Goal: Task Accomplishment & Management: Use online tool/utility

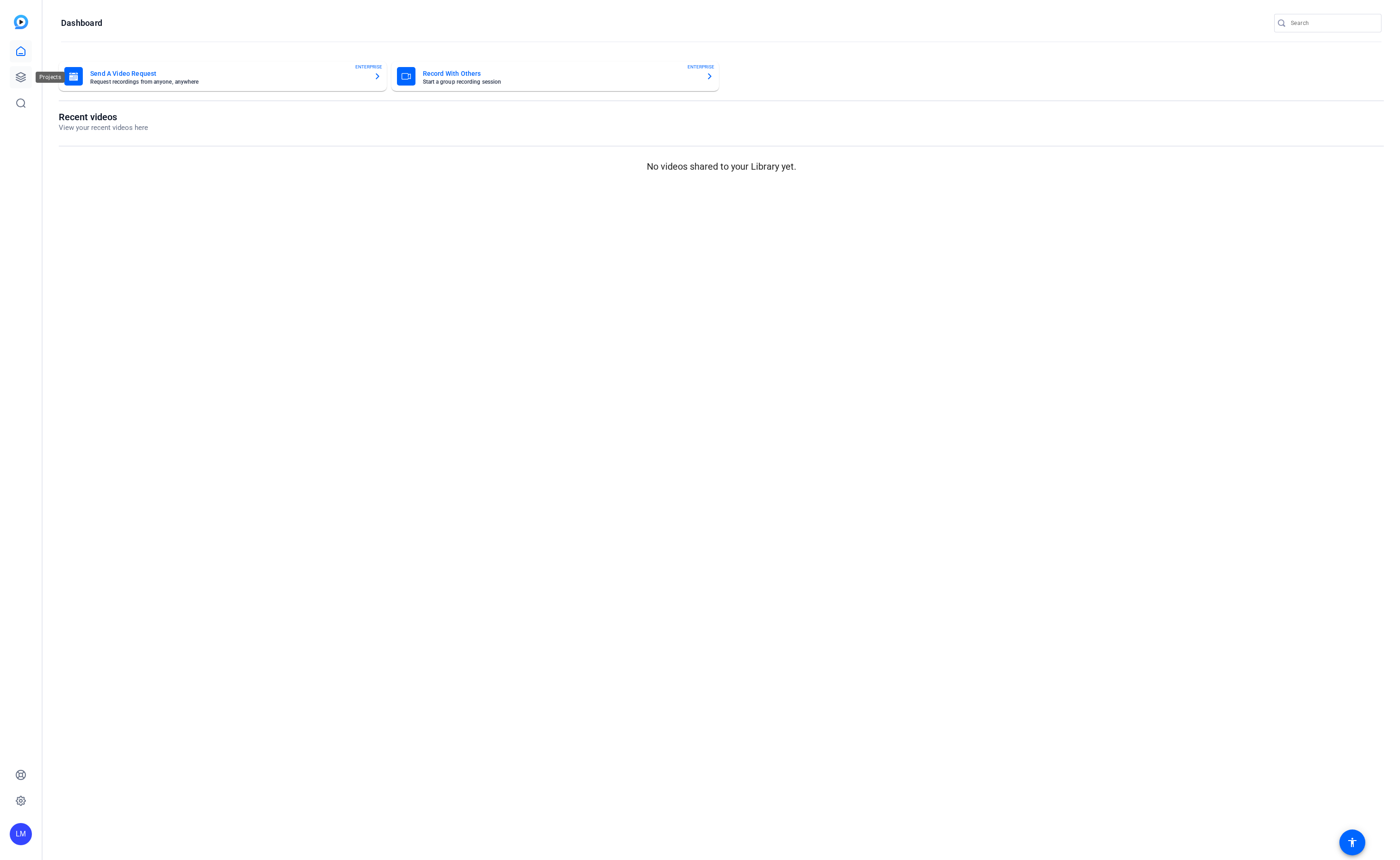
click at [16, 77] on icon at bounding box center [21, 77] width 9 height 9
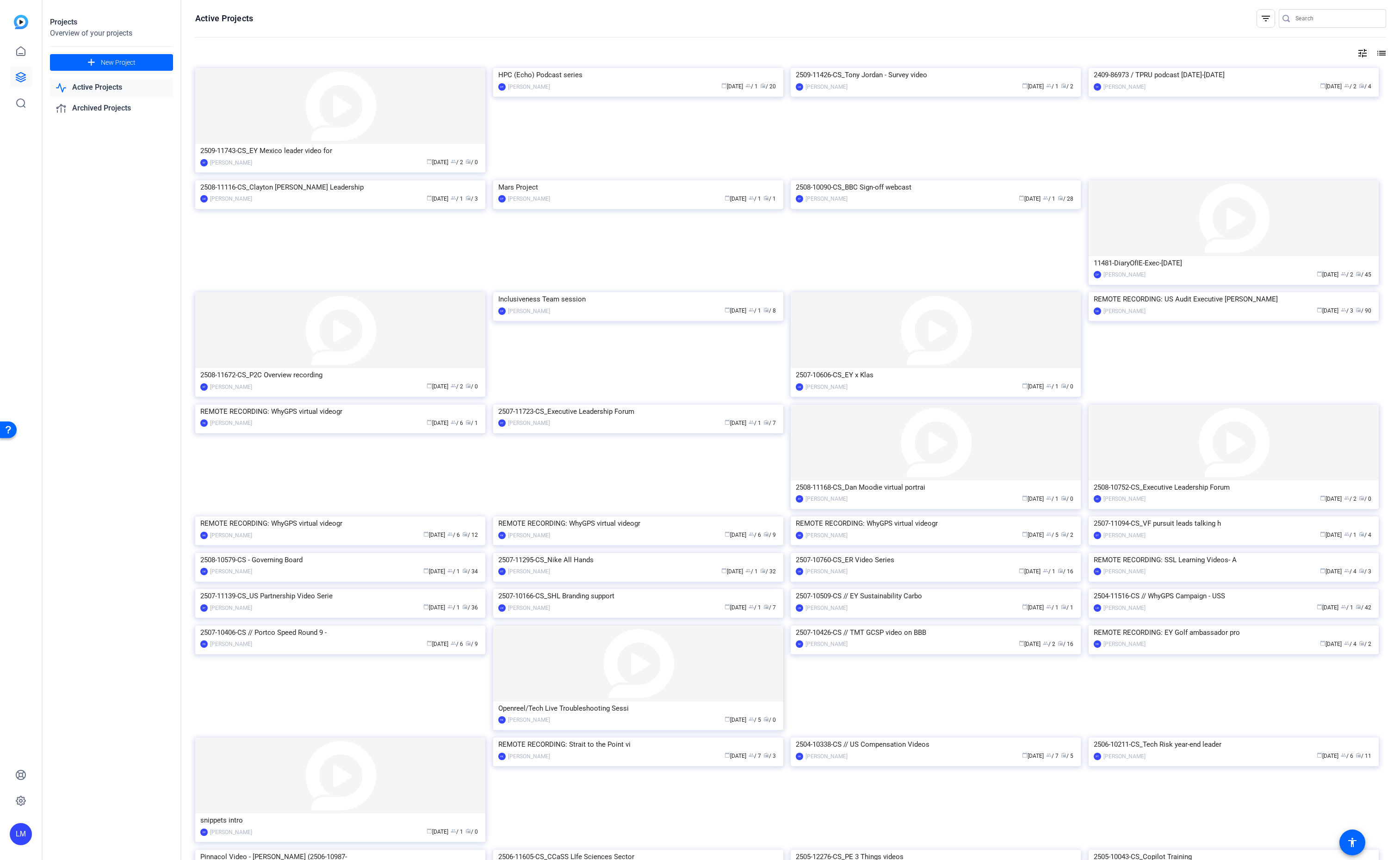
click at [1315, 16] on input "Search" at bounding box center [1337, 18] width 83 height 11
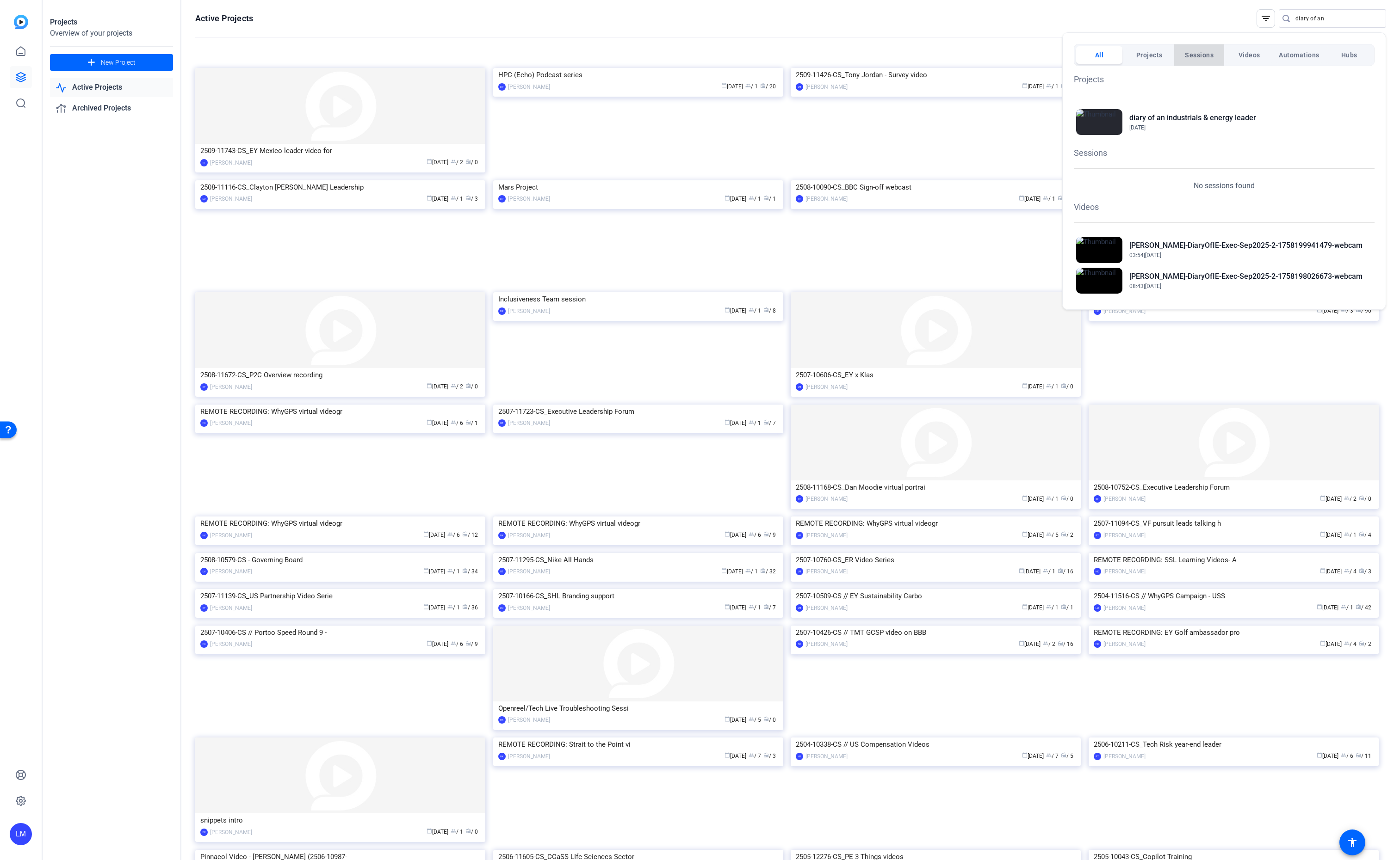
click at [1198, 51] on span "Sessions" at bounding box center [1199, 55] width 29 height 17
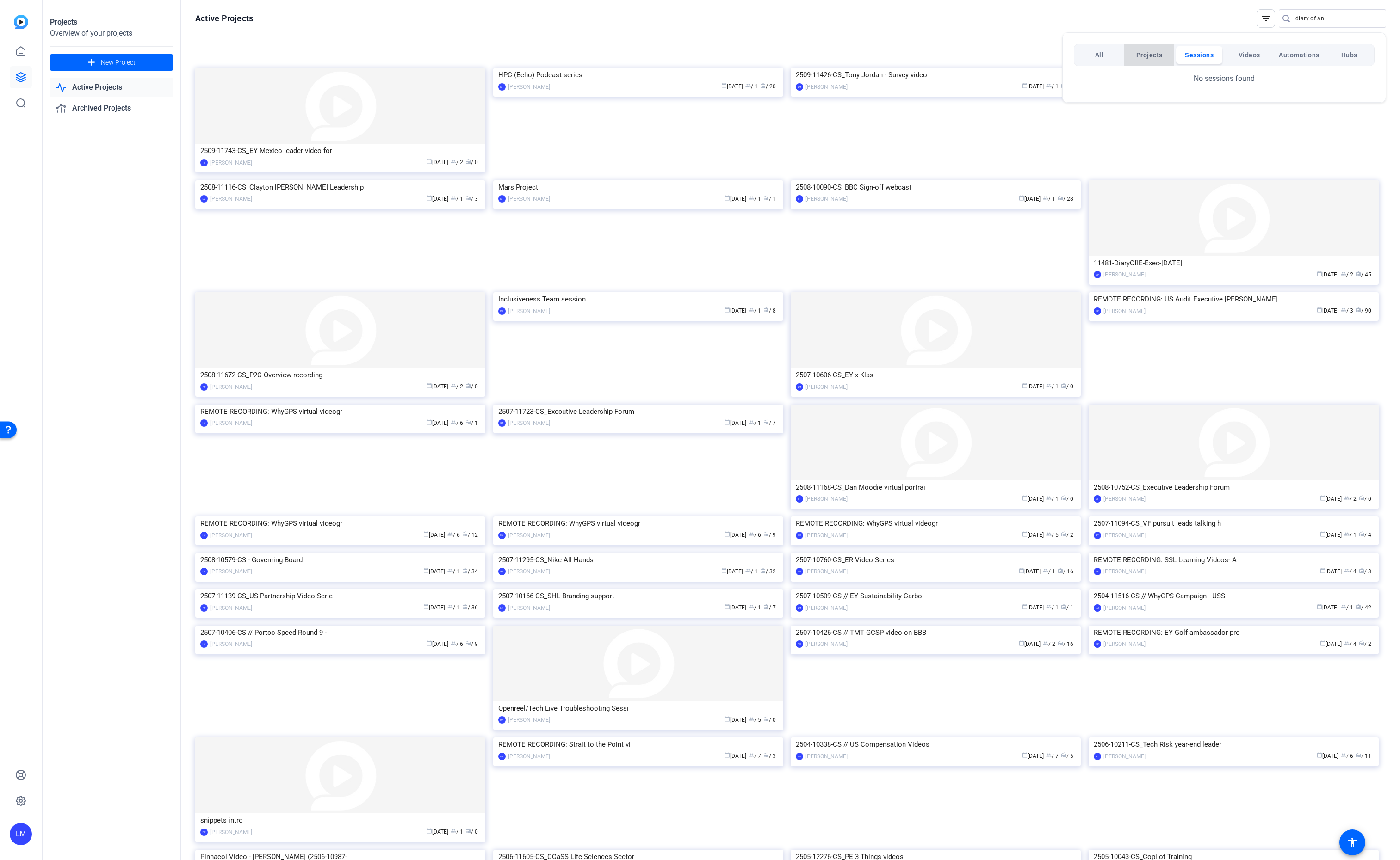
click at [1157, 53] on span "Projects" at bounding box center [1149, 55] width 27 height 17
click at [1098, 53] on span "All" at bounding box center [1099, 55] width 9 height 17
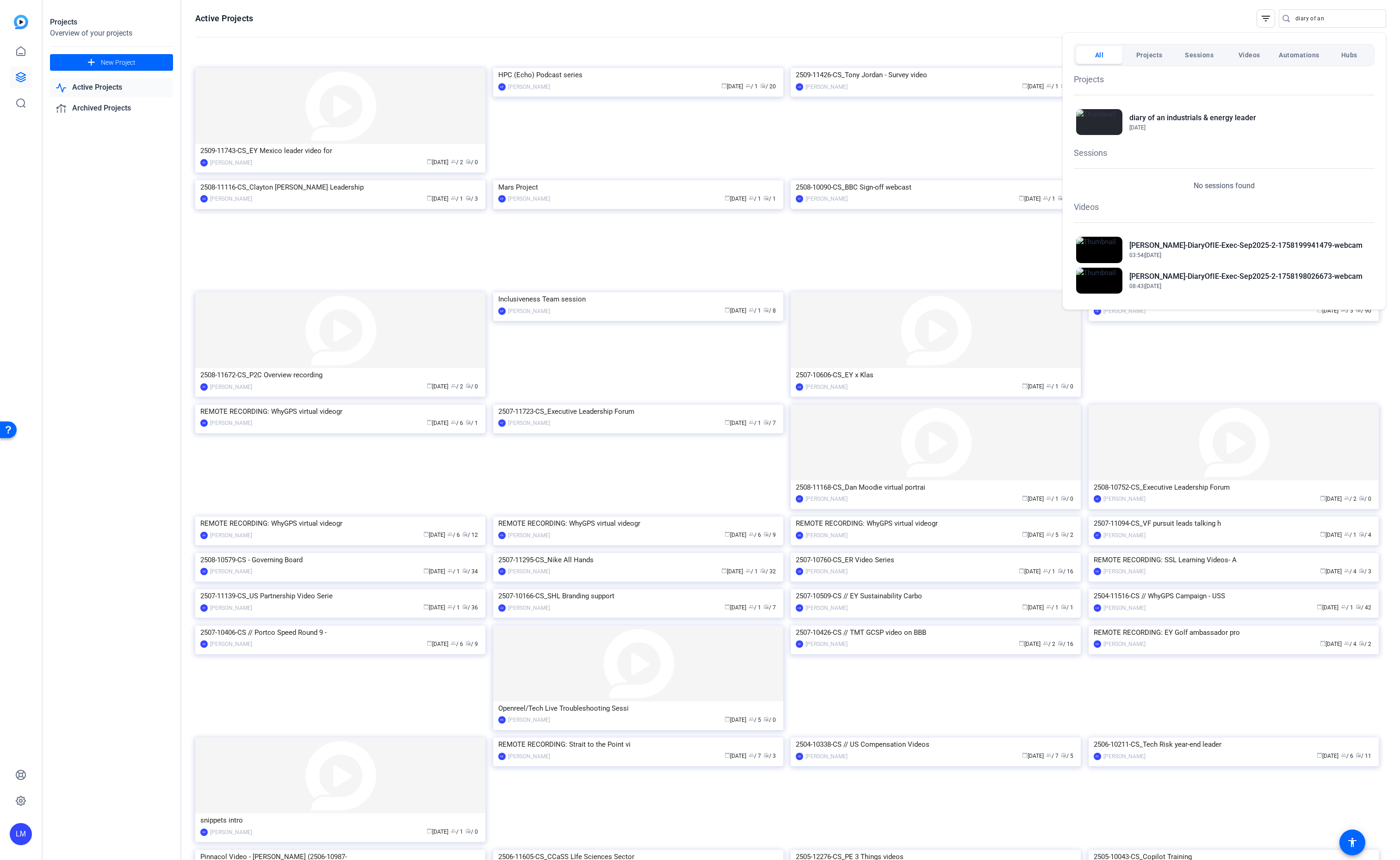
click at [1329, 14] on div at bounding box center [700, 430] width 1400 height 860
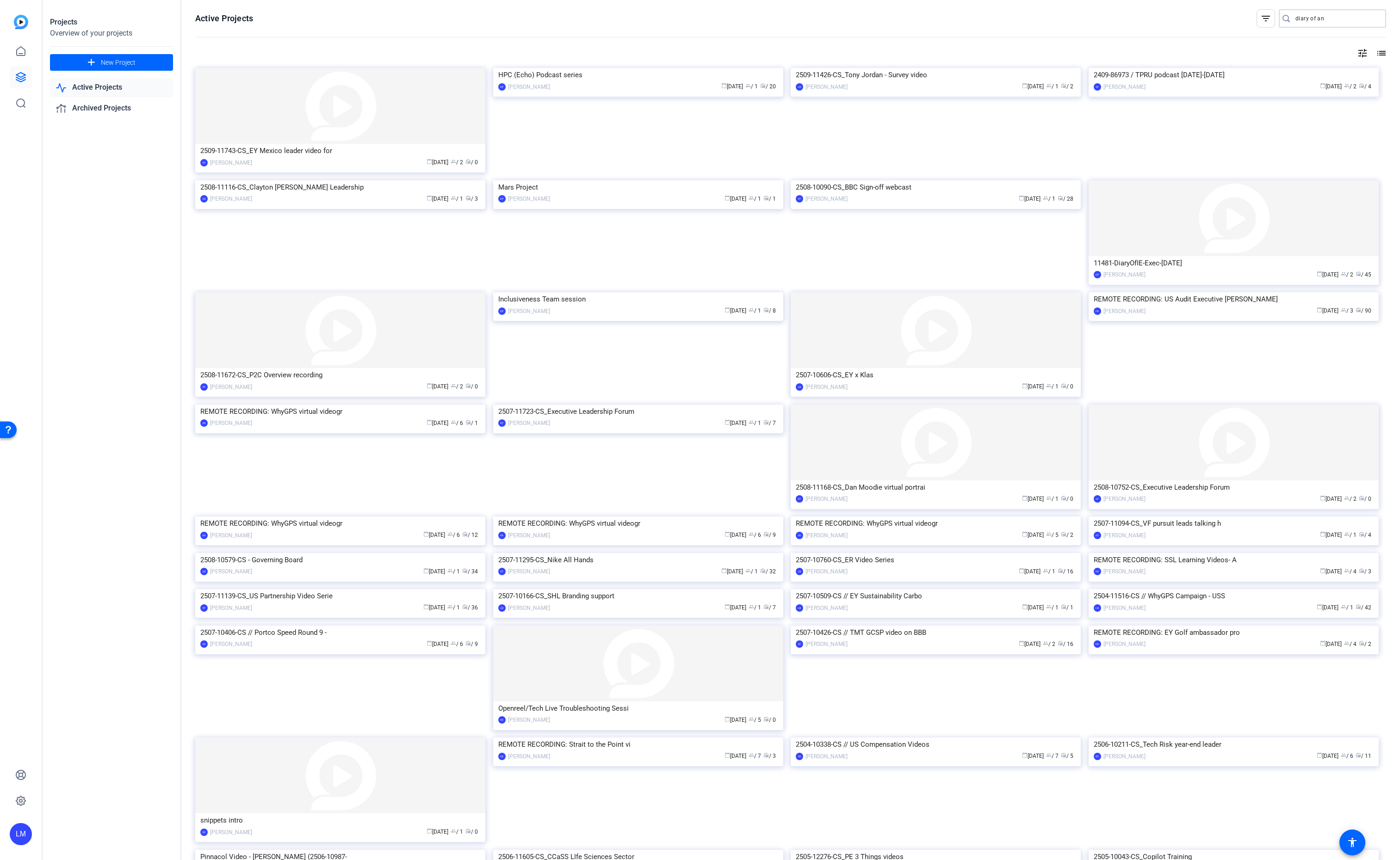
click at [1327, 17] on input "diary of an" at bounding box center [1337, 18] width 83 height 11
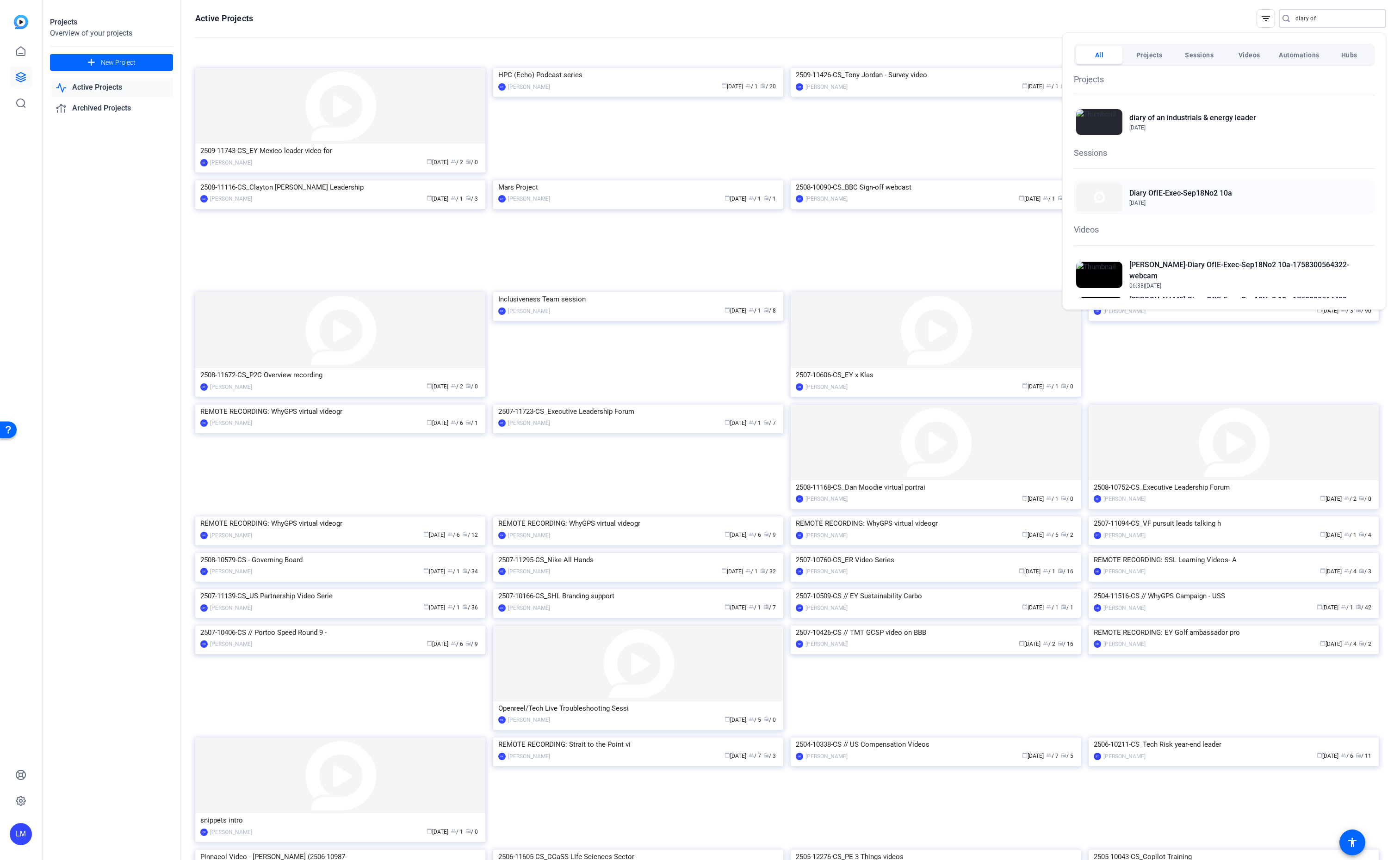
type input "diary of"
click at [1210, 202] on span "Sep 18, 2025" at bounding box center [1180, 203] width 103 height 8
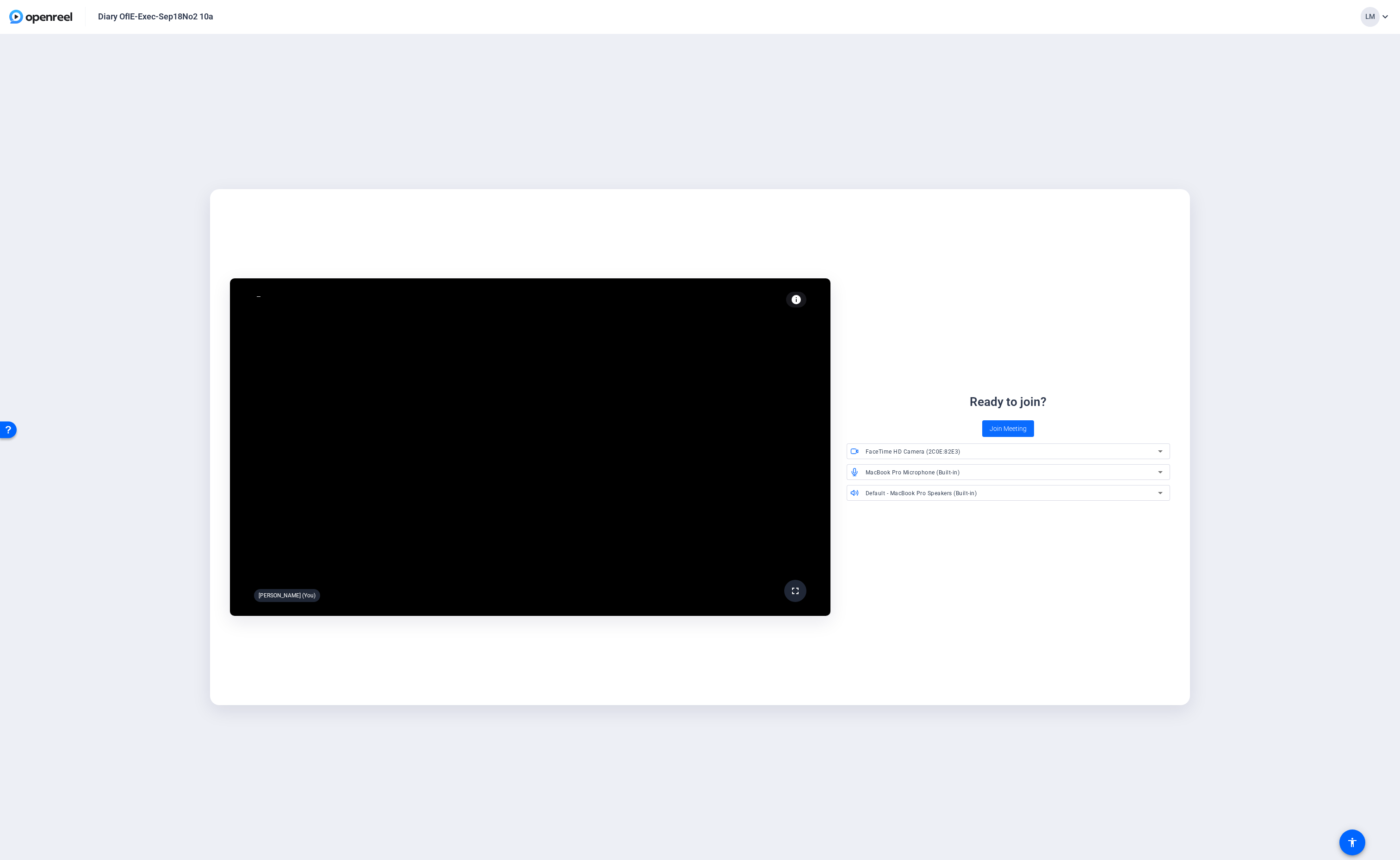
click at [1003, 431] on span "Join Meeting" at bounding box center [1008, 429] width 37 height 10
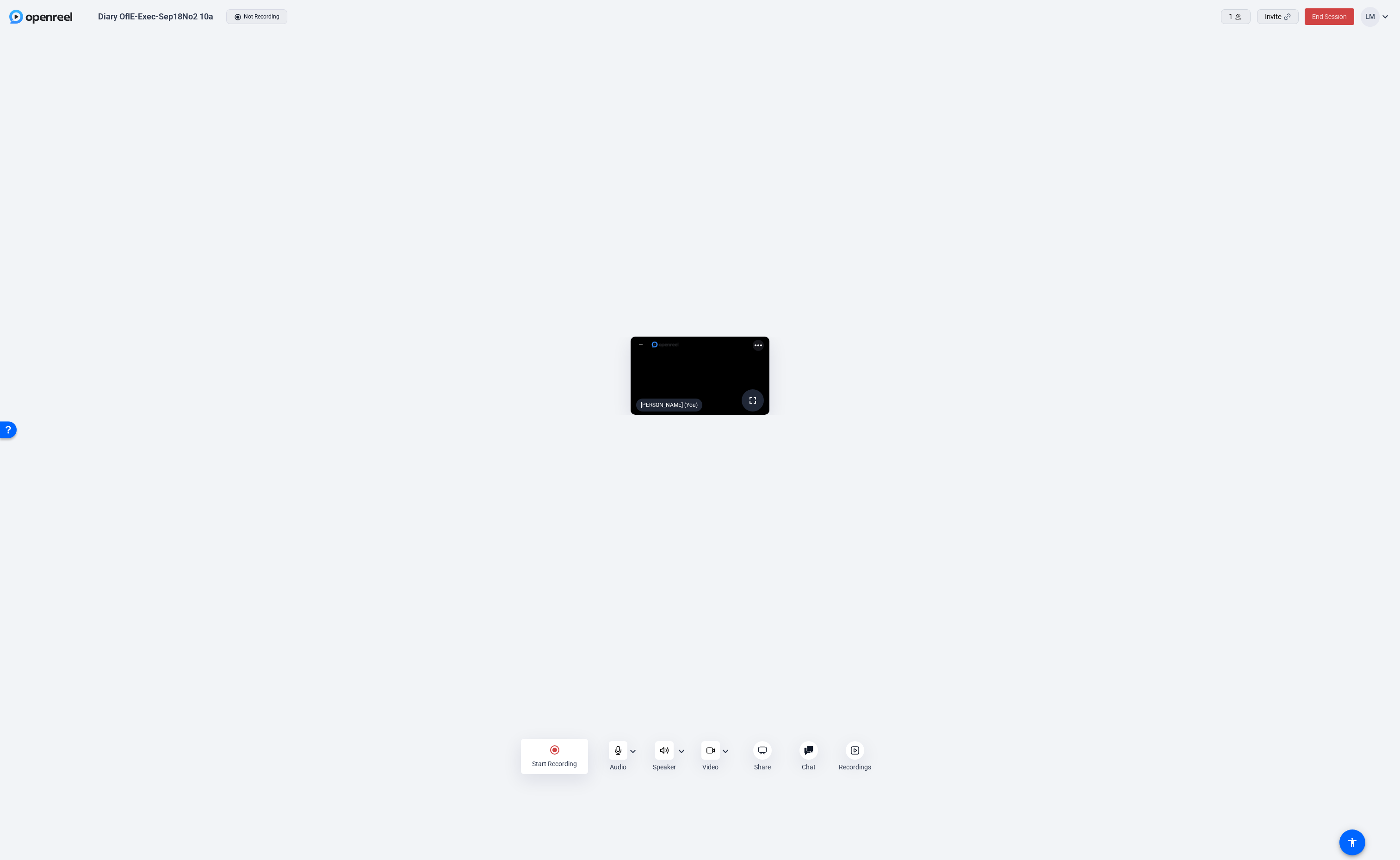
click at [859, 746] on icon at bounding box center [855, 750] width 9 height 9
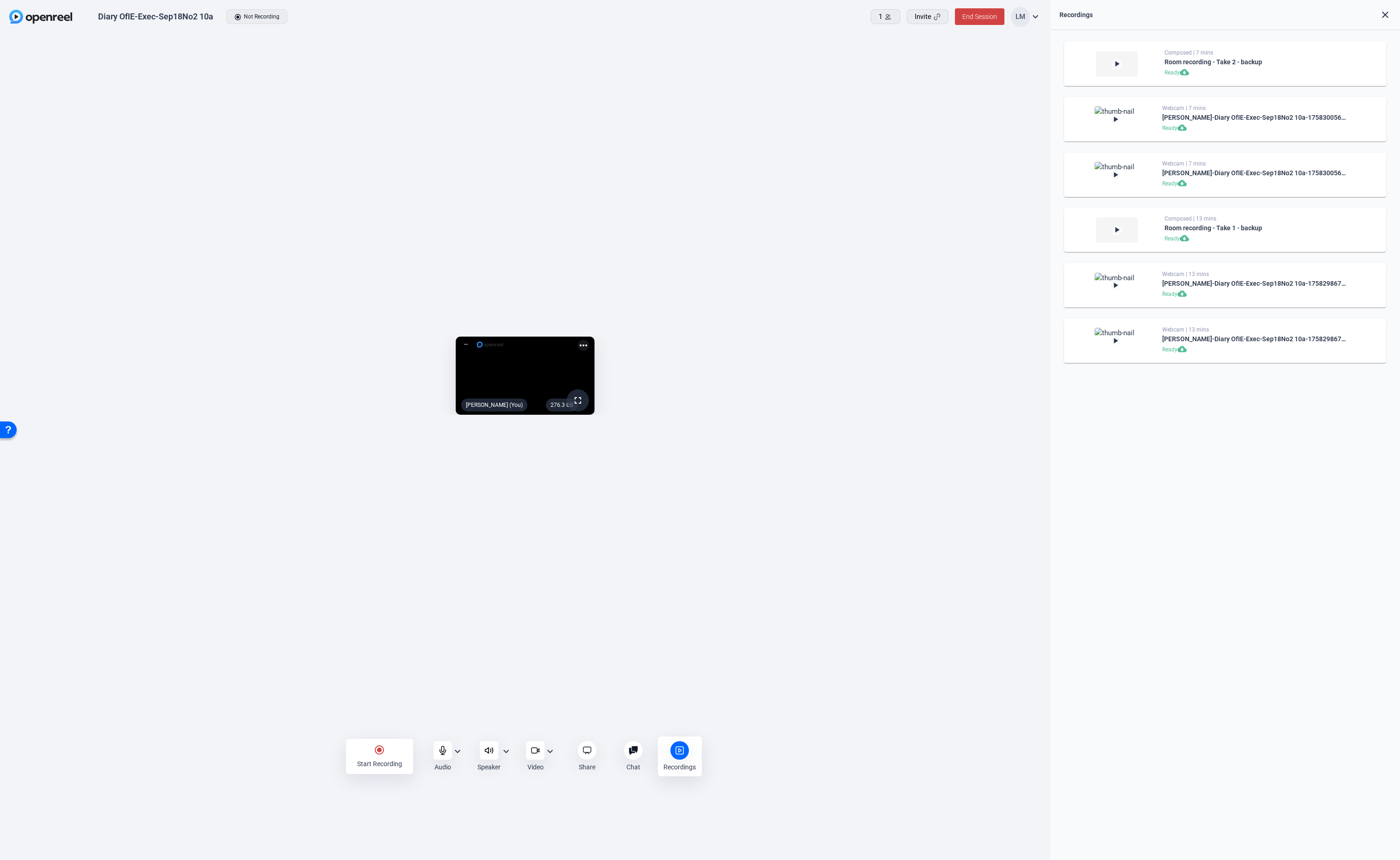
click at [885, 42] on div "276.3 GB fullscreen [PERSON_NAME] (You) more_horiz" at bounding box center [525, 378] width 1050 height 688
click at [405, 48] on div "276.3 GB fullscreen [PERSON_NAME] (You) more_horiz" at bounding box center [525, 378] width 1050 height 688
